Goal: Check status: Check status

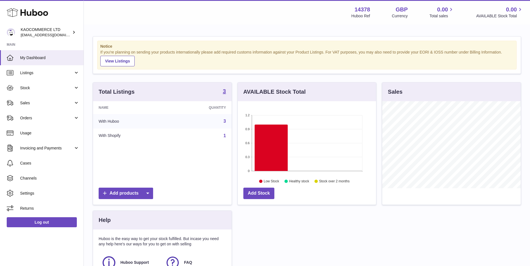
scroll to position [87, 138]
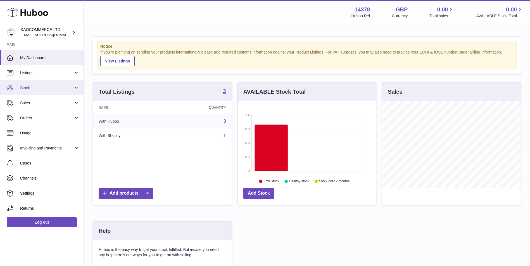
click at [54, 86] on span "Stock" at bounding box center [46, 87] width 53 height 5
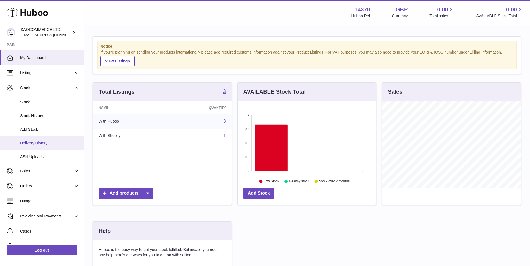
click at [61, 141] on span "Delivery History" at bounding box center [49, 143] width 59 height 5
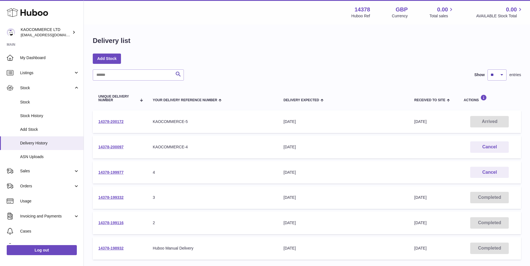
click at [118, 125] on td "14378-200172" at bounding box center [120, 122] width 54 height 23
click at [116, 122] on link "14378-200172" at bounding box center [110, 122] width 25 height 4
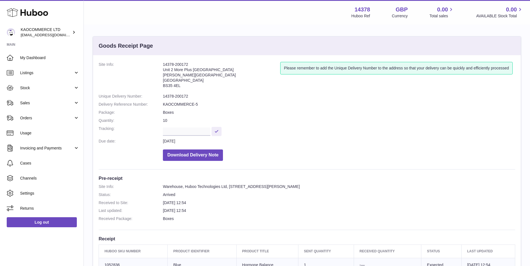
drag, startPoint x: 178, startPoint y: 65, endPoint x: 162, endPoint y: 61, distance: 17.2
click at [162, 61] on div "Site Info: 14378-200172 Unit 2 More Plus Central Park Hudson Ave Severn Beach B…" at bounding box center [306, 201] width 427 height 292
copy dl "14378-200172"
click at [47, 126] on link "Usage" at bounding box center [41, 133] width 83 height 15
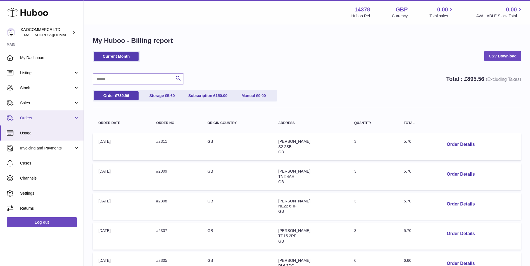
click at [47, 118] on span "Orders" at bounding box center [46, 118] width 53 height 5
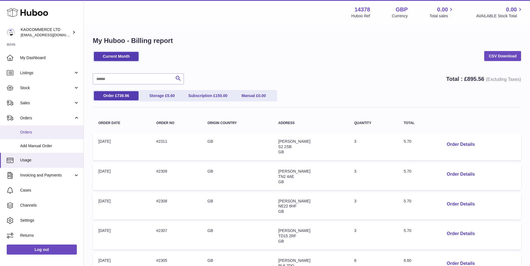
click at [34, 138] on link "Orders" at bounding box center [41, 133] width 83 height 14
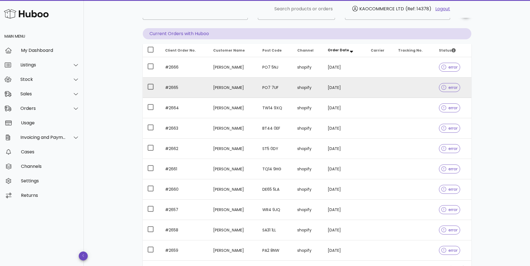
scroll to position [101, 0]
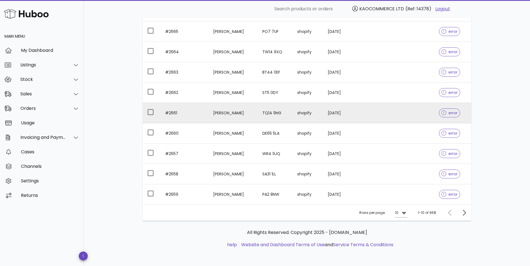
click at [351, 115] on td "[DATE]" at bounding box center [344, 113] width 43 height 20
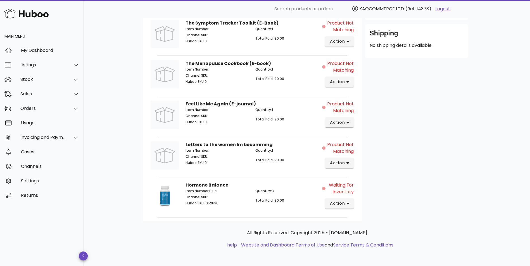
scroll to position [186, 0]
click at [350, 207] on button "action" at bounding box center [339, 204] width 29 height 10
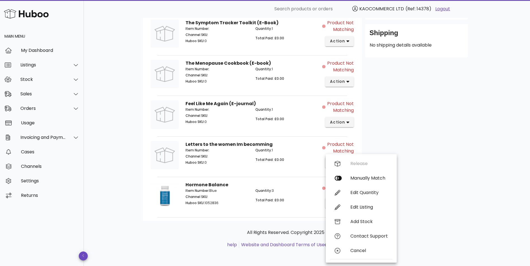
click at [495, 207] on div "B2C Order # #2661 12 September 2025 at 8:22 AM order actions Product Not Matchi…" at bounding box center [307, 49] width 446 height 435
